Goal: Find specific page/section: Find specific page/section

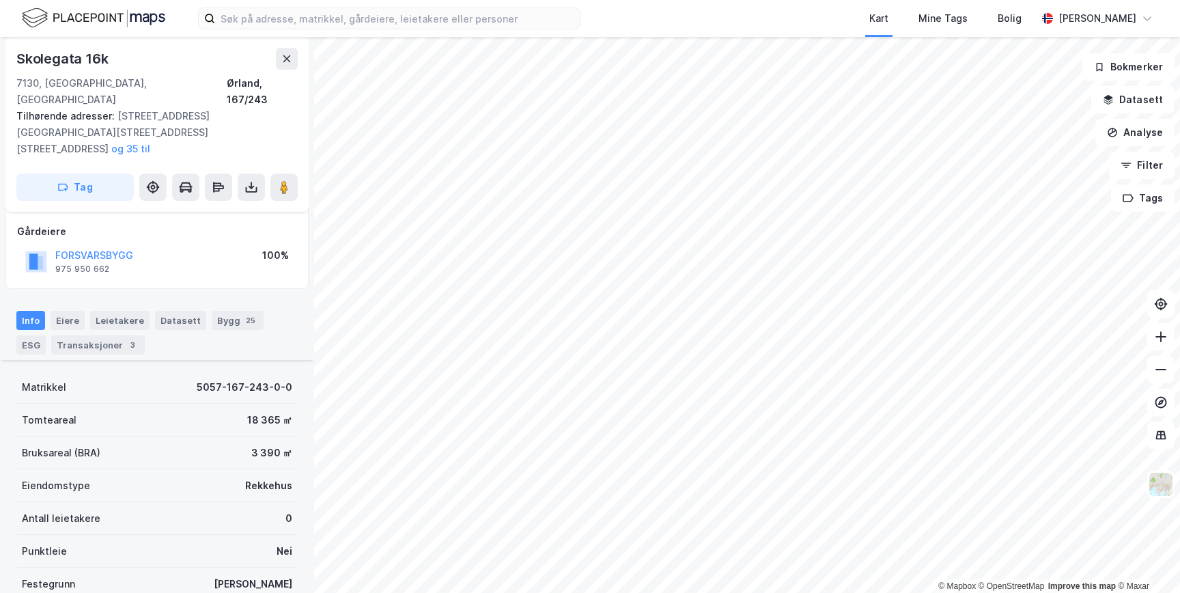
scroll to position [250, 0]
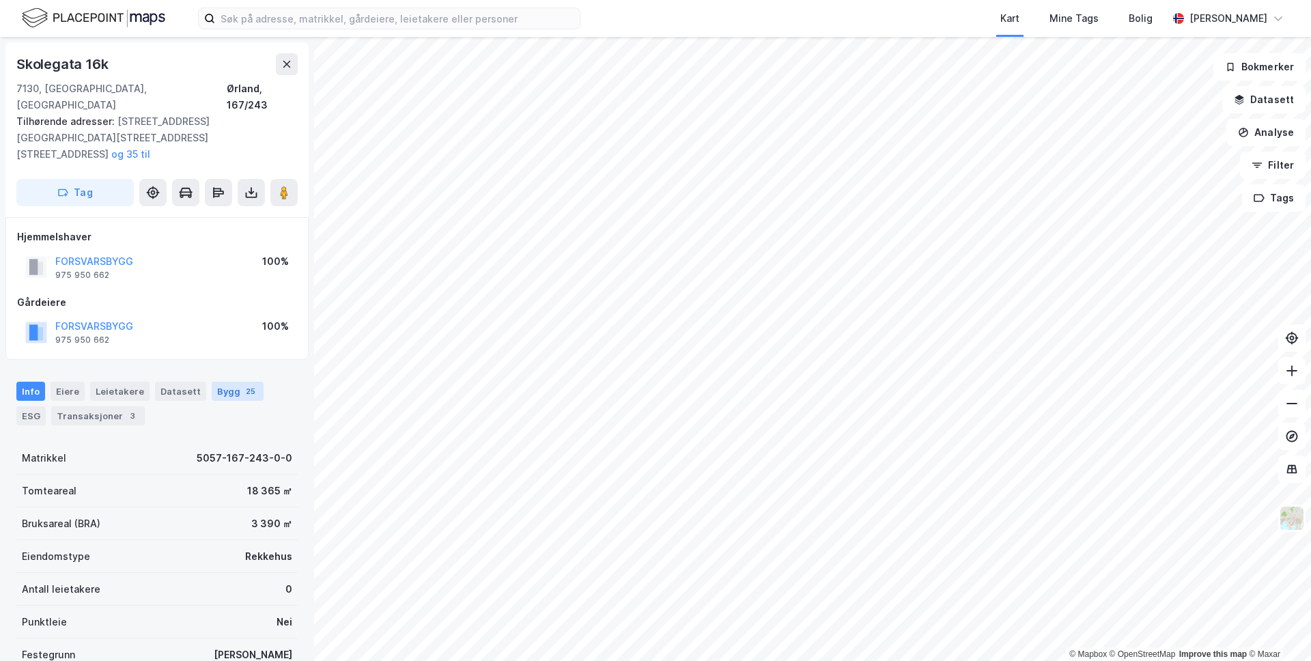
click at [230, 382] on div "Bygg 25" at bounding box center [238, 391] width 52 height 19
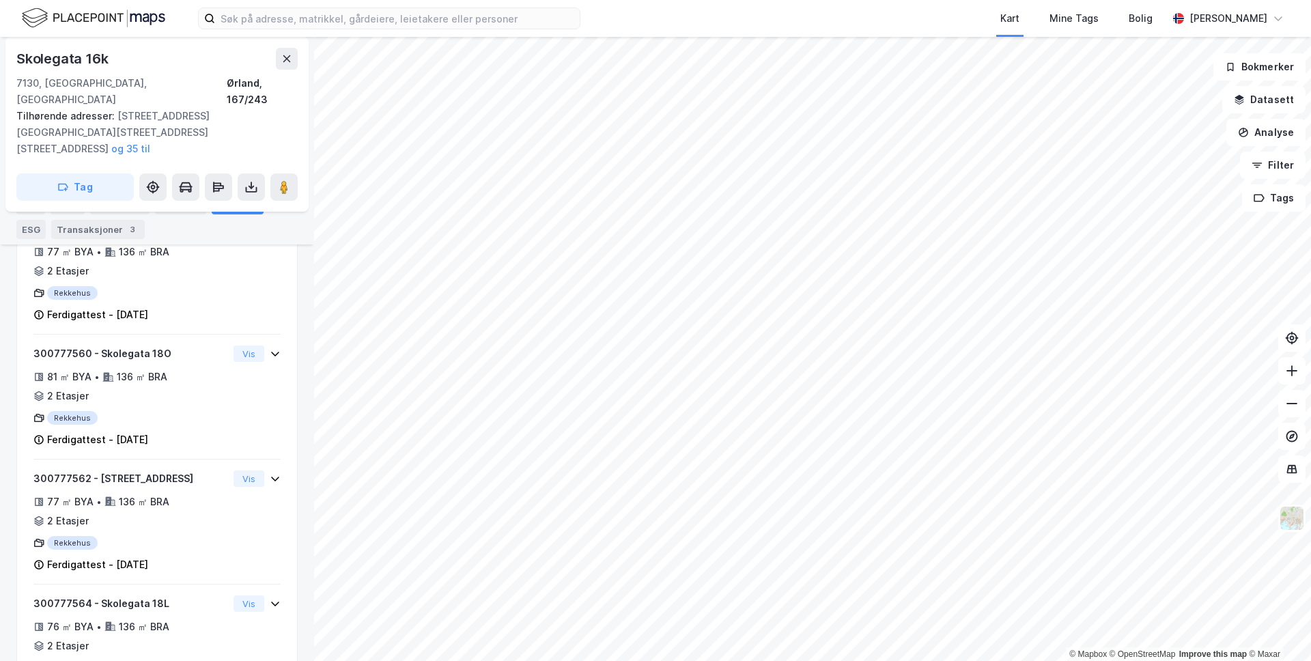
scroll to position [2975, 0]
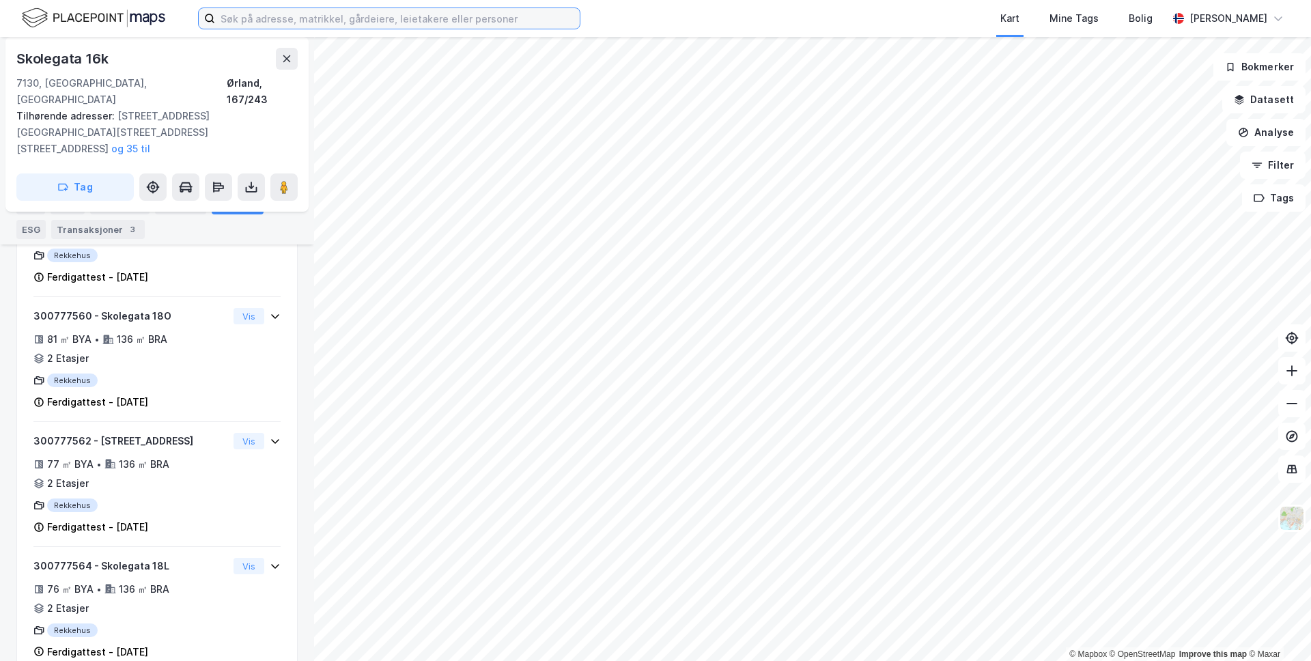
click at [274, 23] on input at bounding box center [397, 18] width 365 height 20
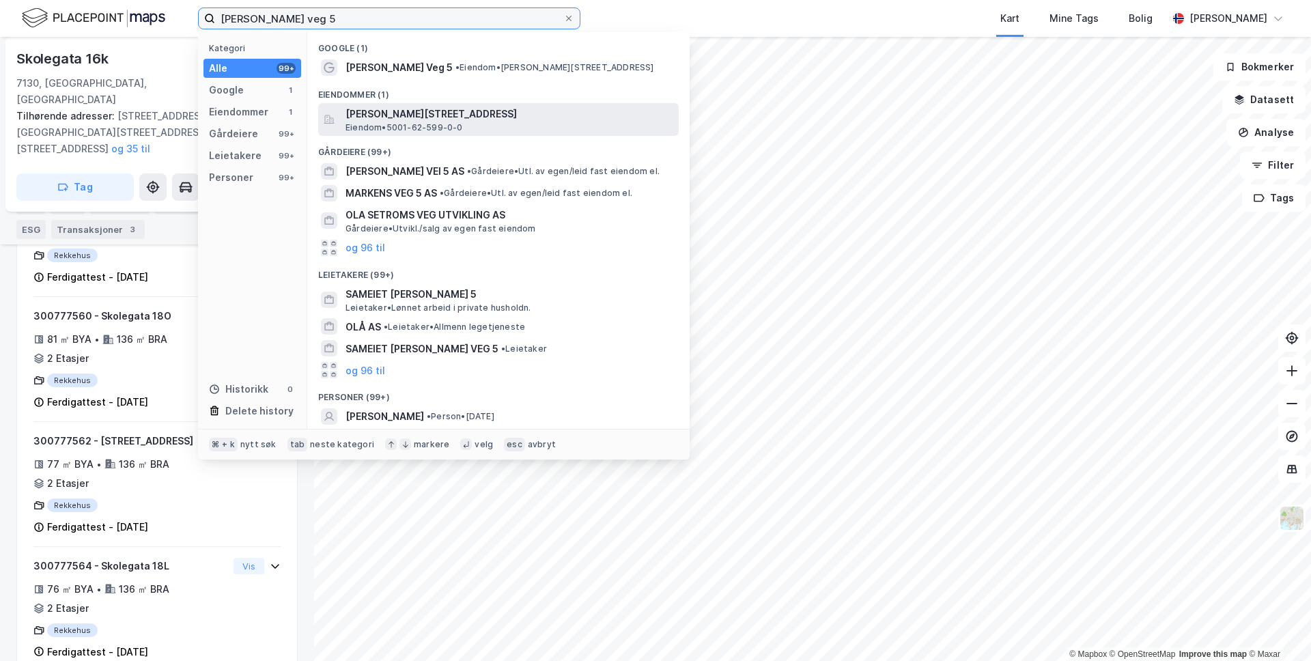
type input "[PERSON_NAME] veg 5"
click at [437, 117] on span "[PERSON_NAME][STREET_ADDRESS]" at bounding box center [510, 114] width 328 height 16
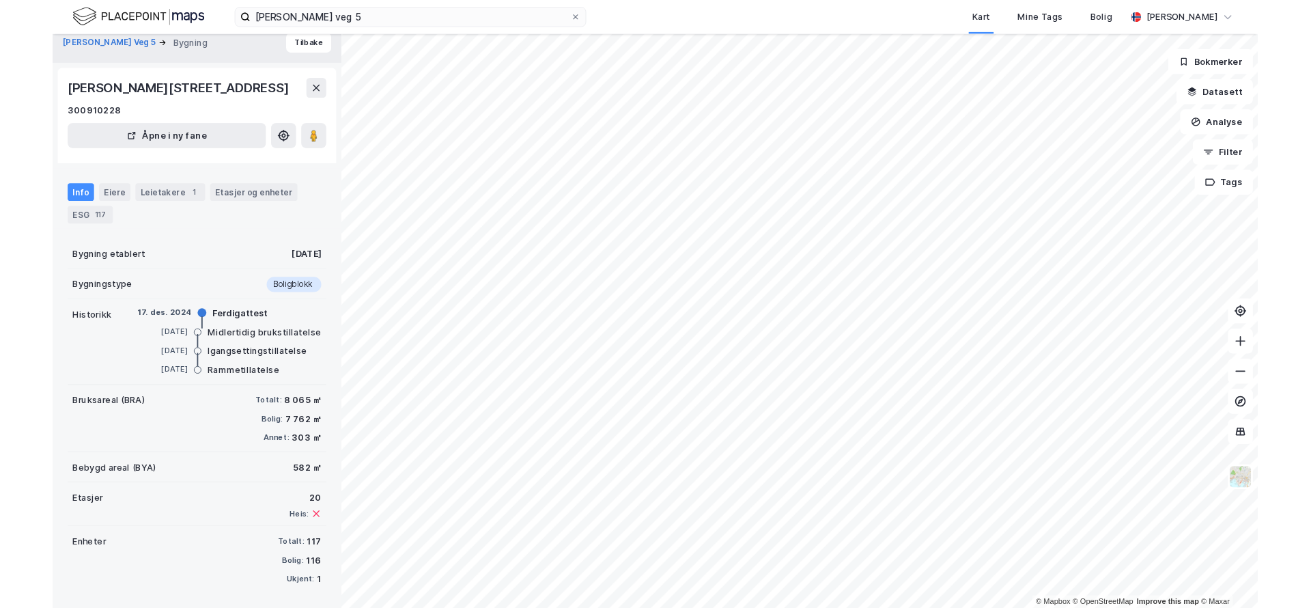
scroll to position [14, 0]
